Goal: Communication & Community: Share content

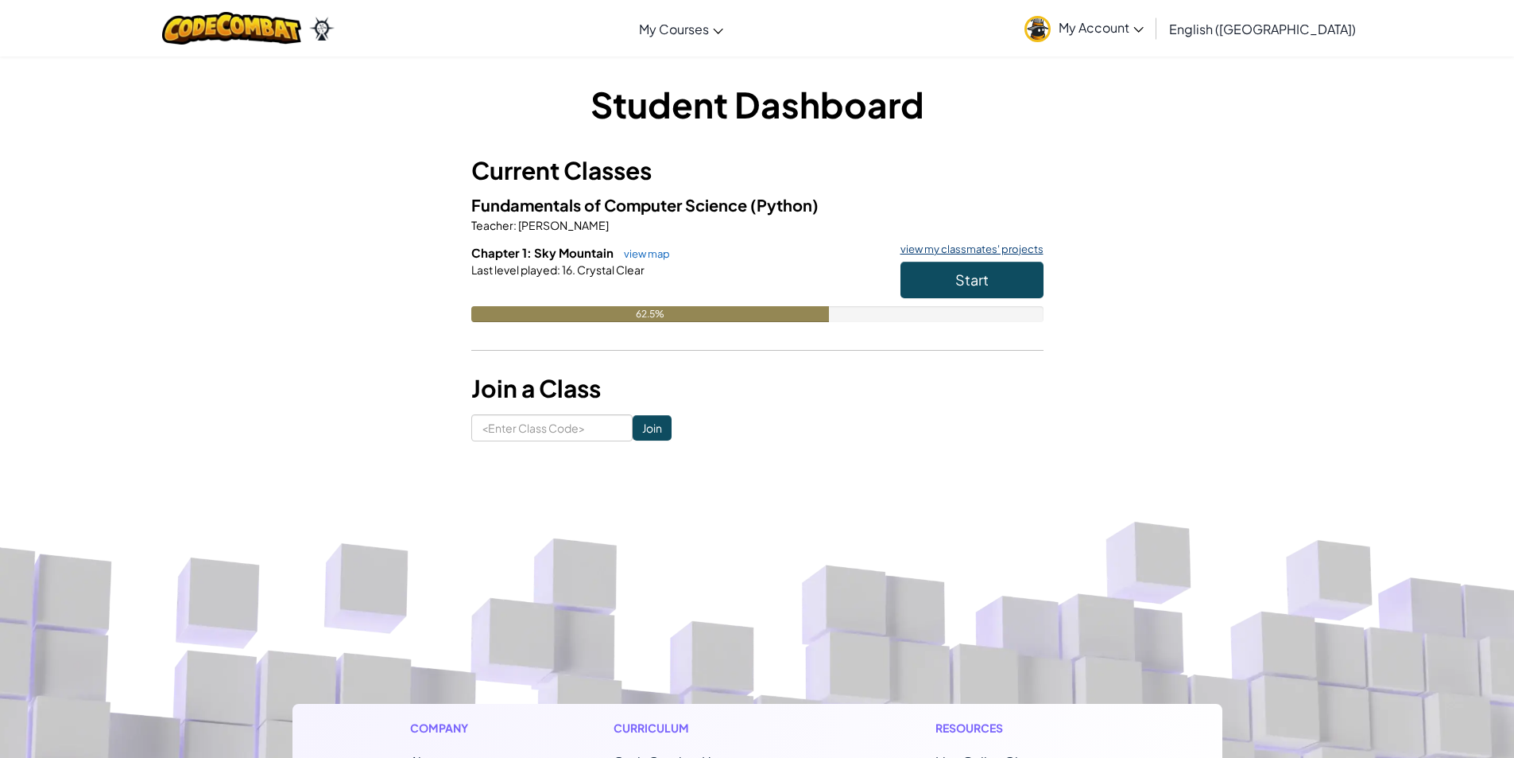
click at [1022, 246] on link "view my classmates' projects" at bounding box center [968, 249] width 151 height 10
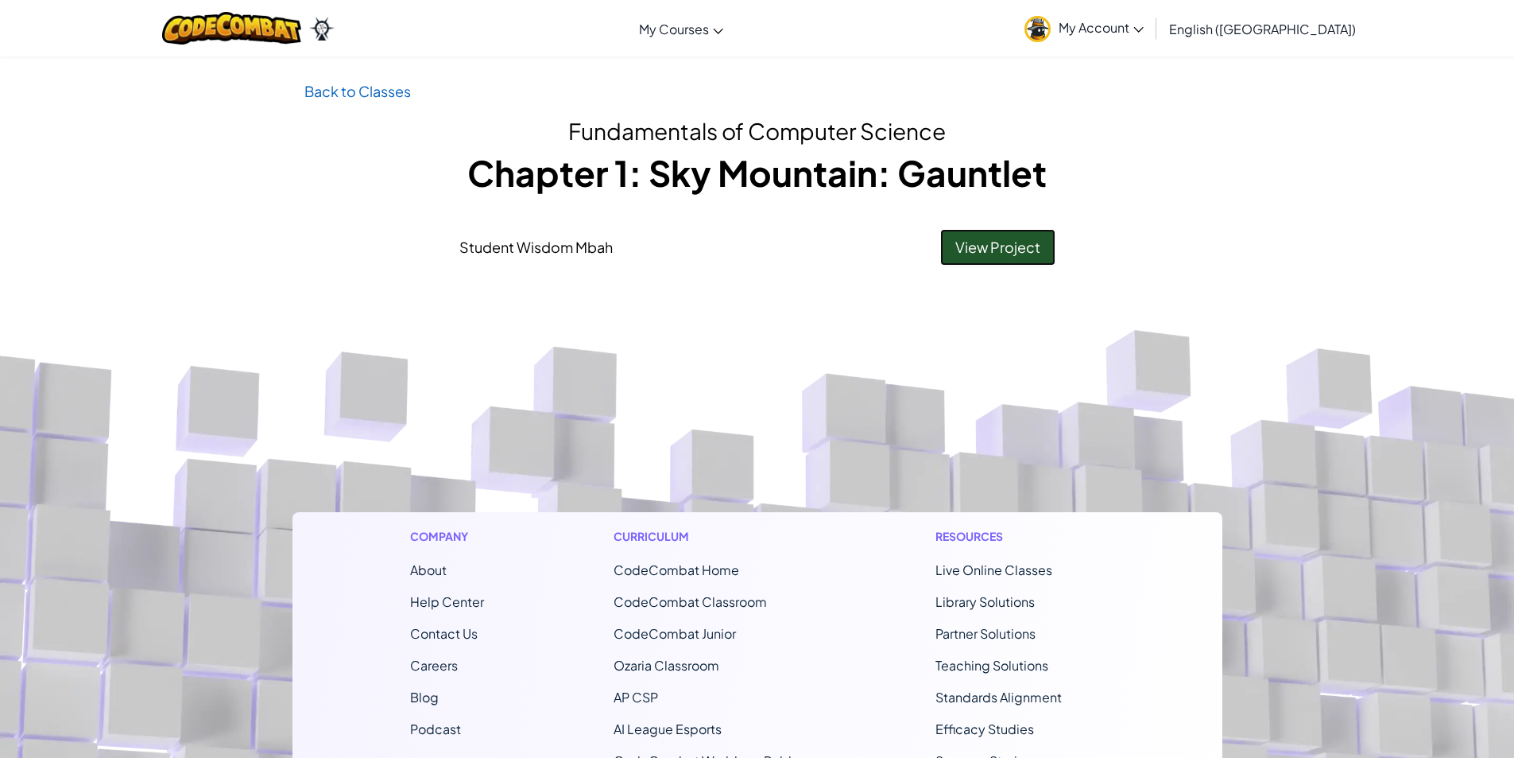
click at [985, 247] on link "View Project" at bounding box center [997, 247] width 115 height 37
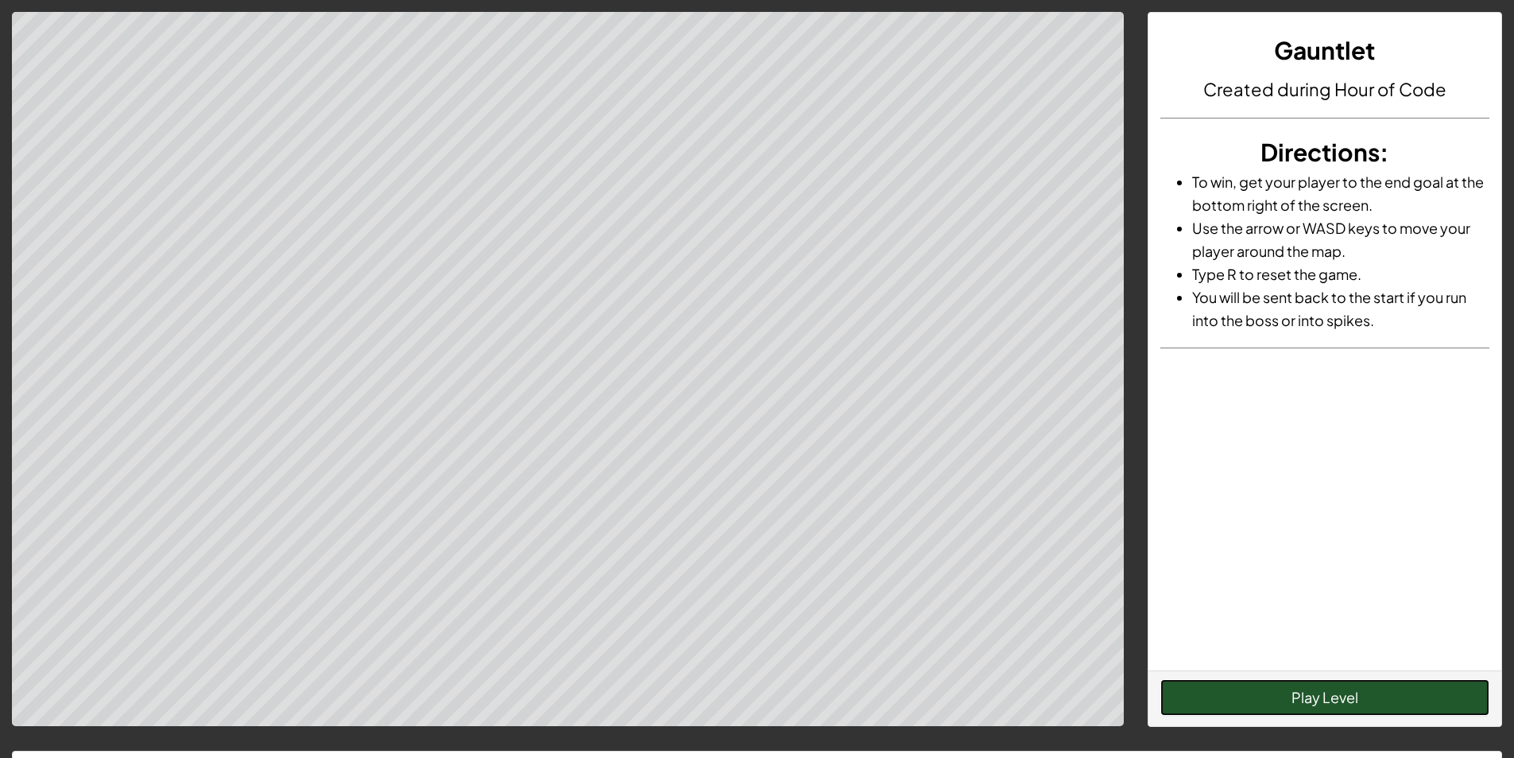
drag, startPoint x: 1268, startPoint y: 694, endPoint x: 1260, endPoint y: 691, distance: 8.6
click at [1260, 691] on button "Play Level" at bounding box center [1325, 697] width 329 height 37
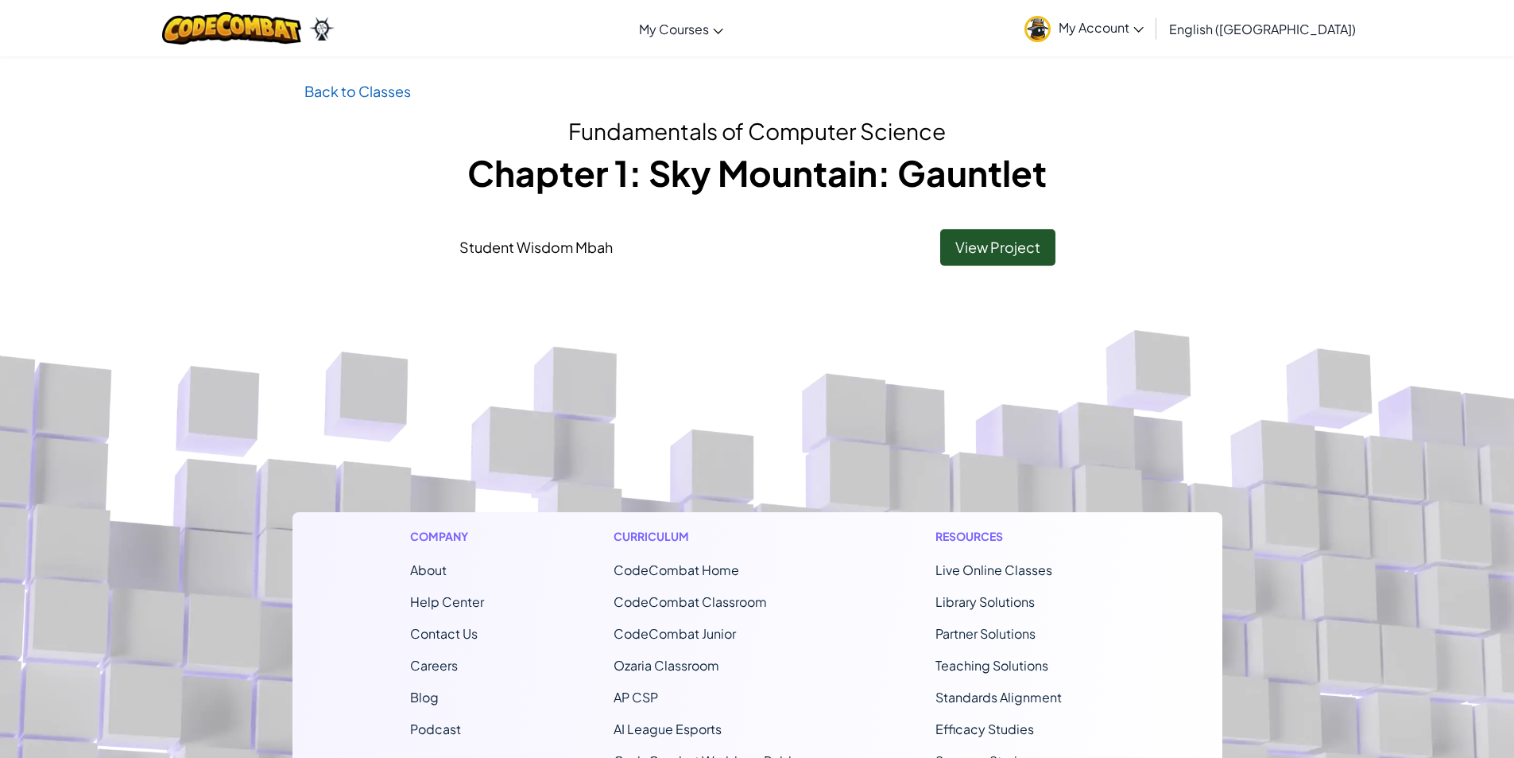
click at [1144, 31] on span "My Account" at bounding box center [1101, 27] width 85 height 17
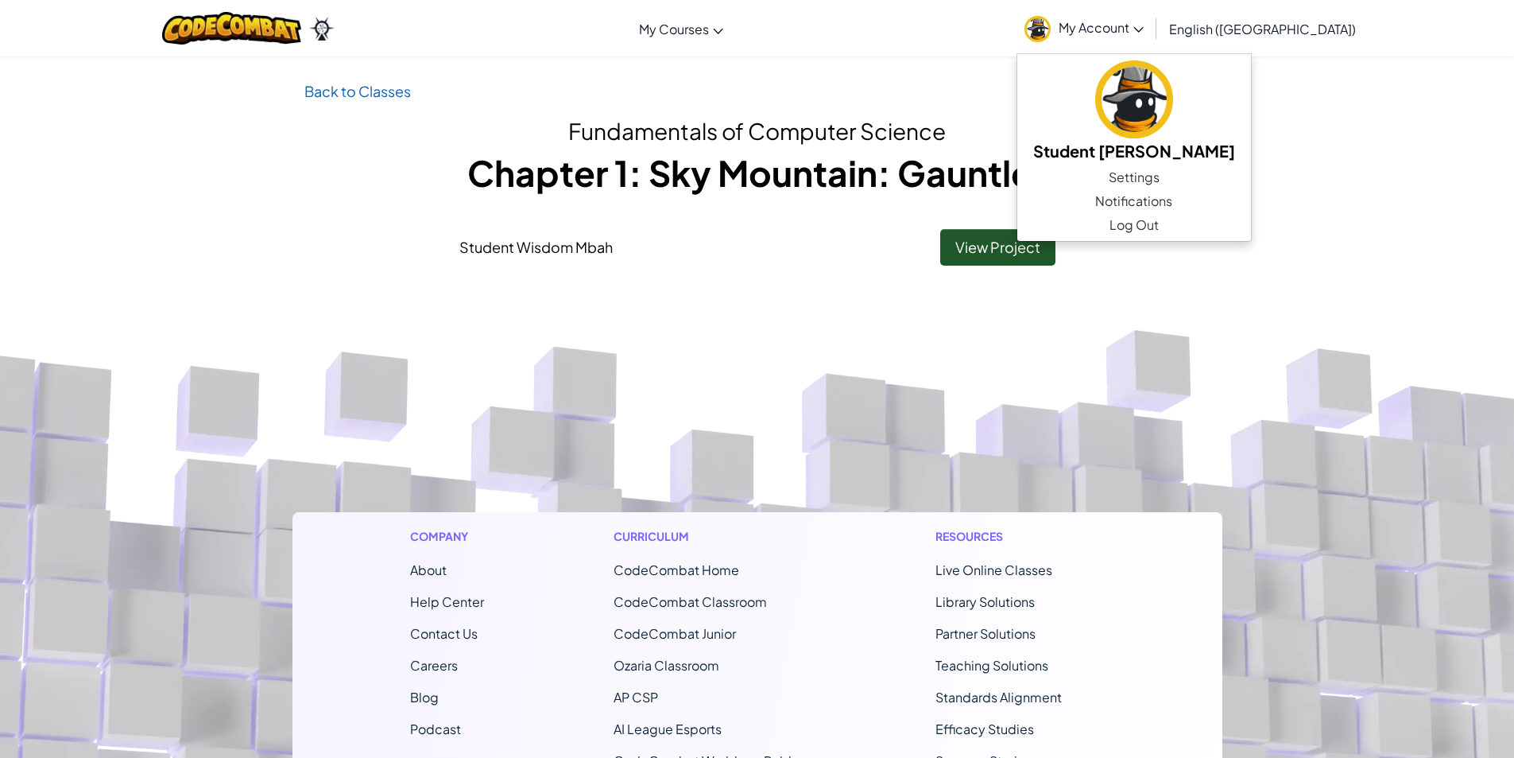
click at [0, 357] on footer "Company About Help Center Contact Us Careers Blog Podcast Curriculum CodeCombat…" at bounding box center [757, 703] width 1514 height 861
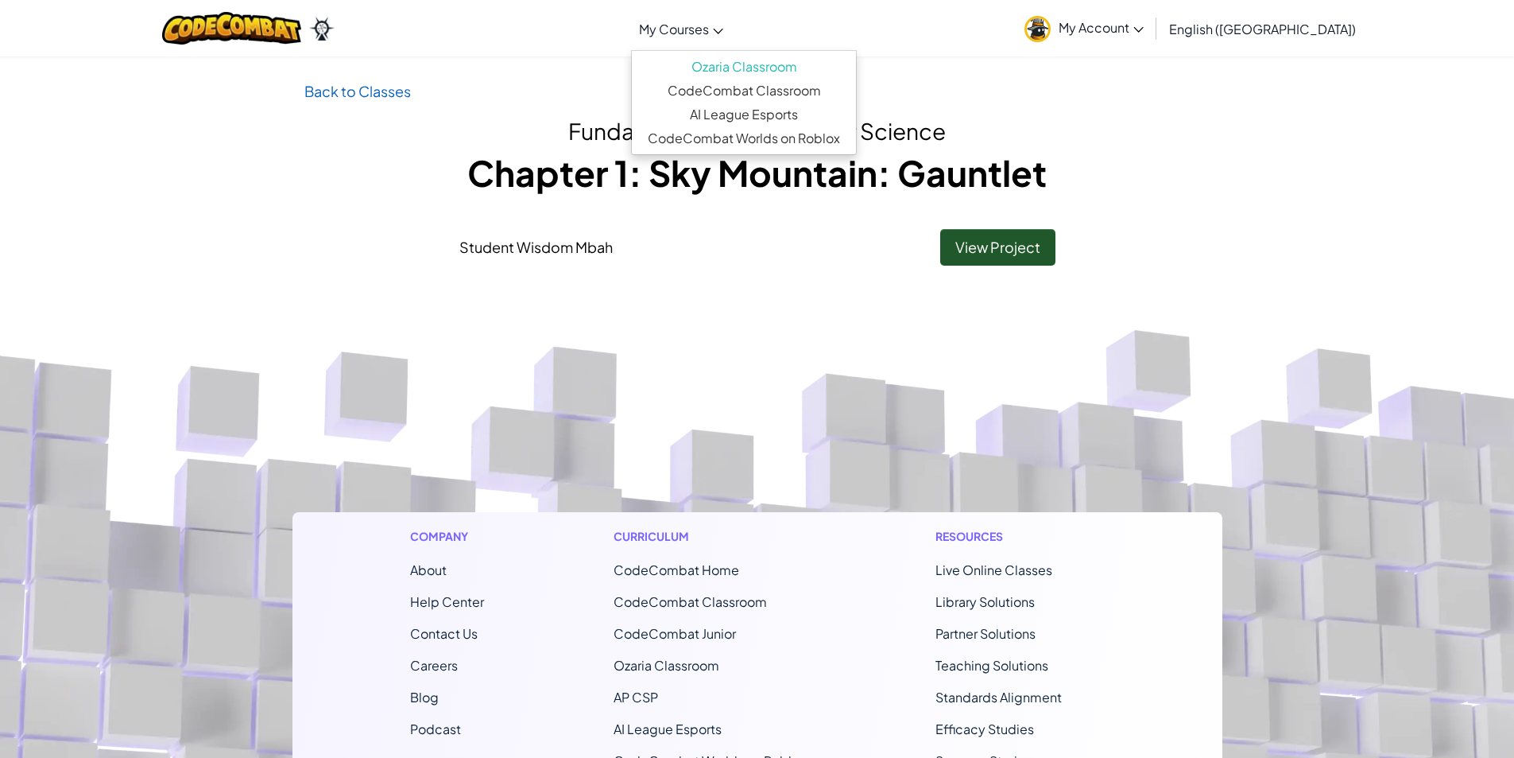
click at [709, 25] on span "My Courses" at bounding box center [674, 29] width 70 height 17
click at [758, 227] on li "Student Wisdom Mbah View Project" at bounding box center [758, 243] width 620 height 45
click at [1144, 23] on span "My Account" at bounding box center [1101, 27] width 85 height 17
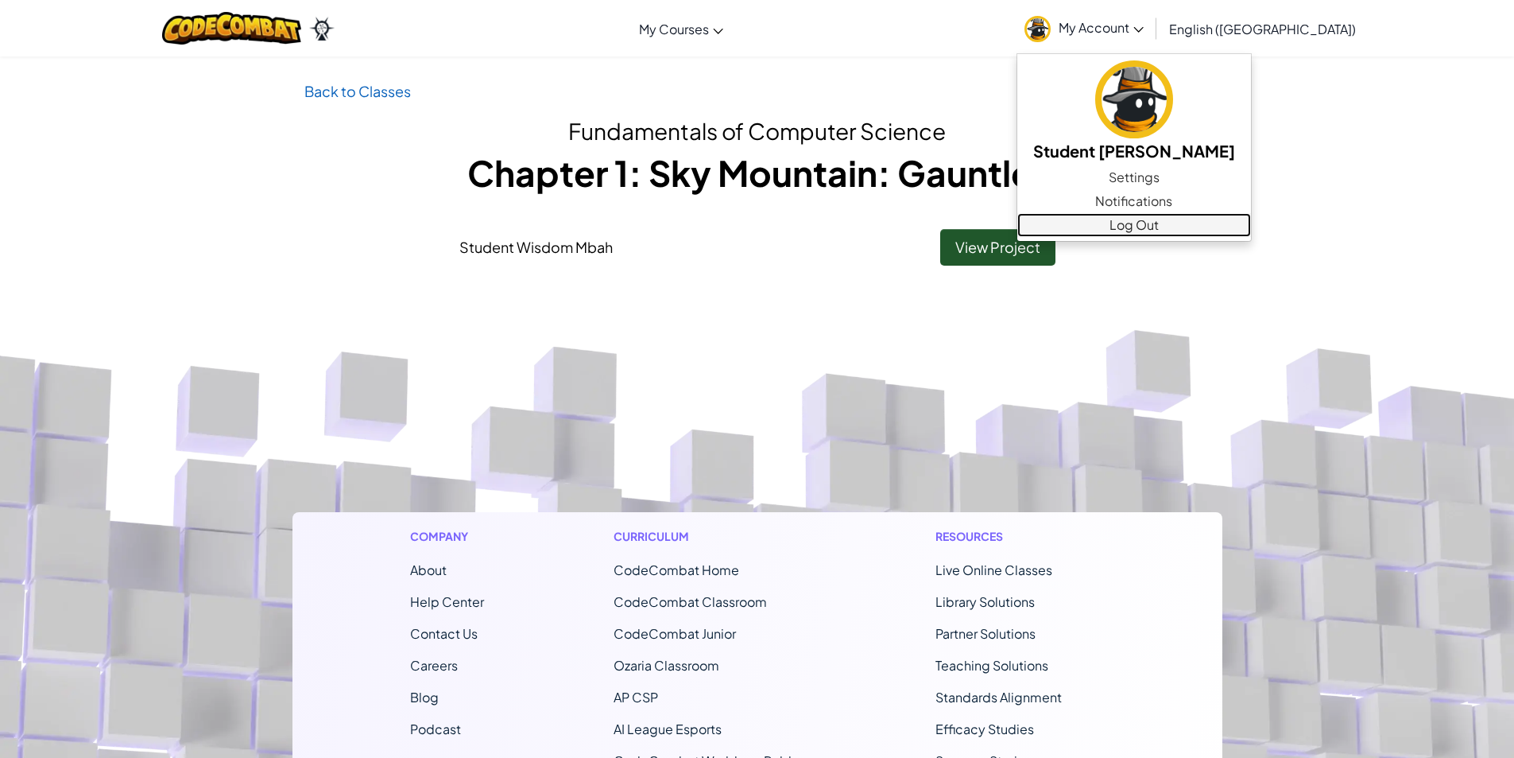
click at [1251, 227] on link "Log Out" at bounding box center [1134, 225] width 234 height 24
